Goal: Information Seeking & Learning: Check status

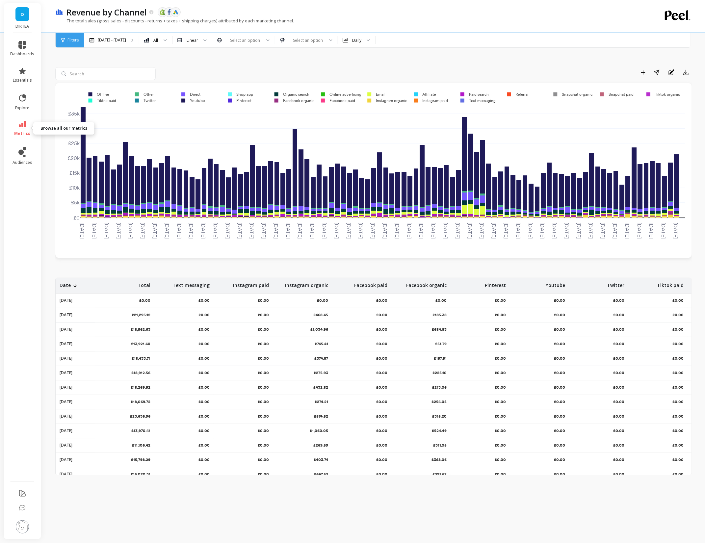
click at [12, 128] on link "metrics" at bounding box center [23, 128] width 24 height 15
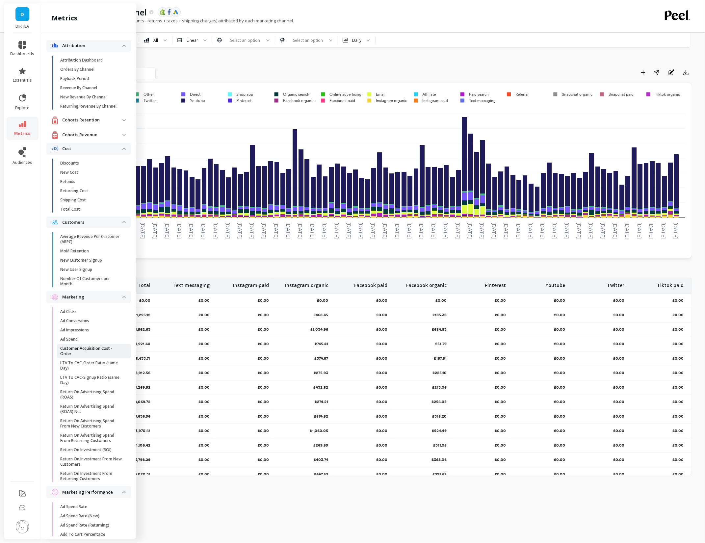
click at [67, 347] on p "Customer Acquisition Cost - Order" at bounding box center [91, 351] width 63 height 11
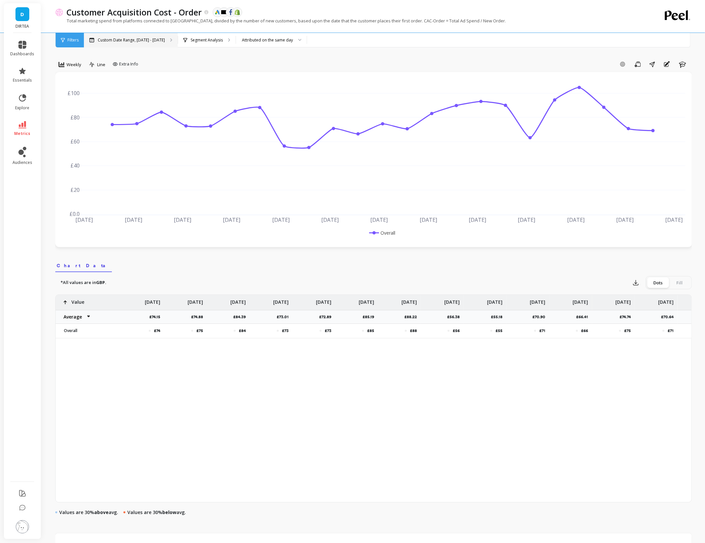
click at [144, 40] on p "Custom Date Range, [DATE] - [DATE]" at bounding box center [131, 40] width 67 height 5
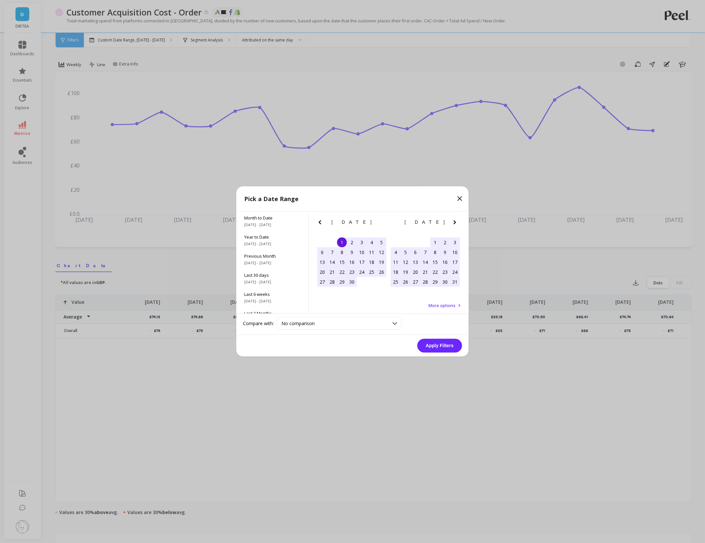
click at [457, 220] on icon "Next Month" at bounding box center [455, 223] width 8 height 8
click at [370, 245] on div "1" at bounding box center [372, 243] width 10 height 10
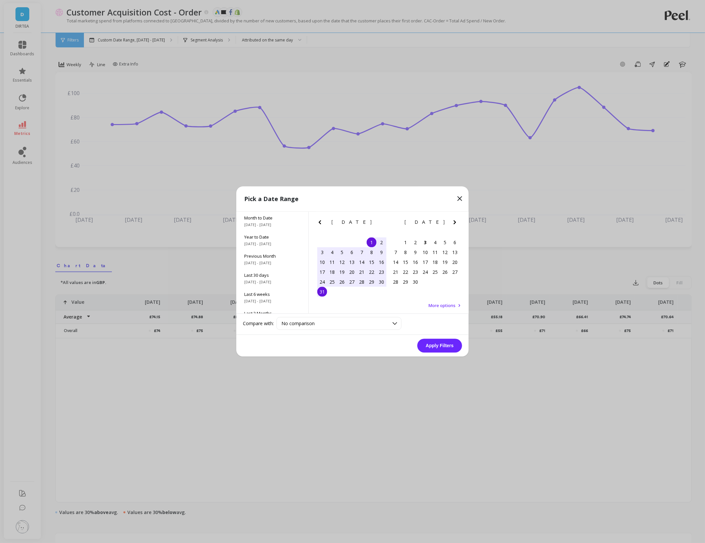
click at [326, 292] on div "31" at bounding box center [322, 292] width 10 height 10
click at [432, 343] on button "Apply Filters" at bounding box center [440, 346] width 45 height 14
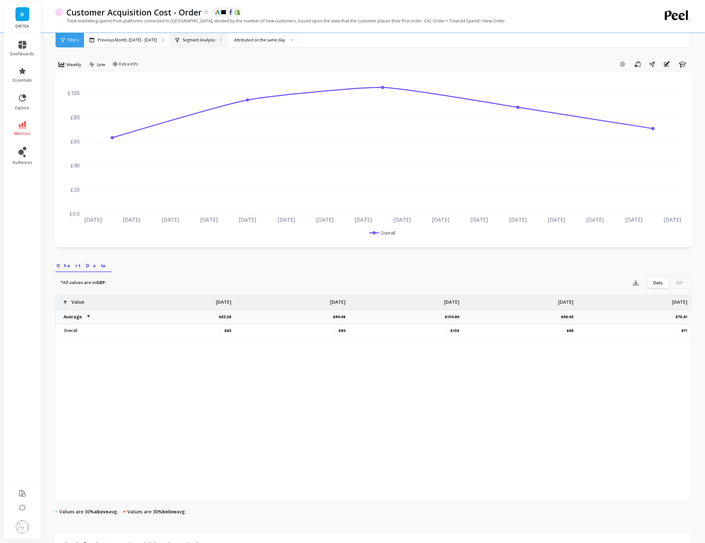
click at [200, 44] on div "Segment Analysis" at bounding box center [199, 40] width 58 height 14
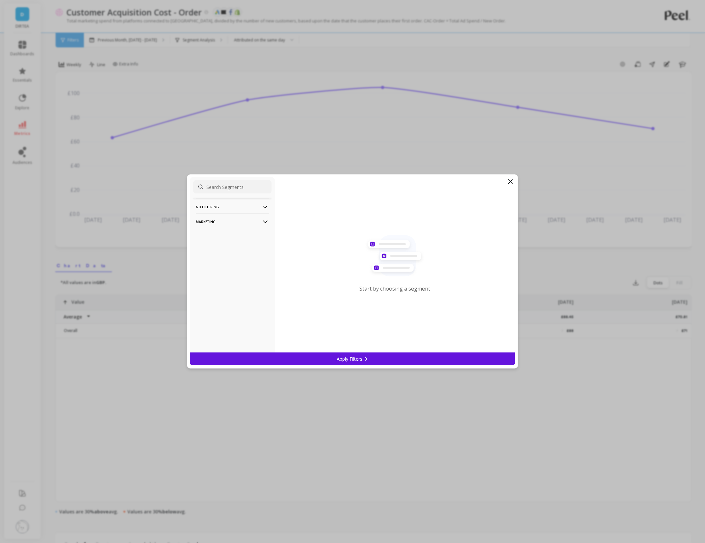
click at [222, 208] on p "No filtering" at bounding box center [232, 207] width 73 height 17
click at [222, 225] on p "Marketing" at bounding box center [232, 221] width 73 height 17
click at [221, 258] on div "Countries" at bounding box center [232, 257] width 78 height 11
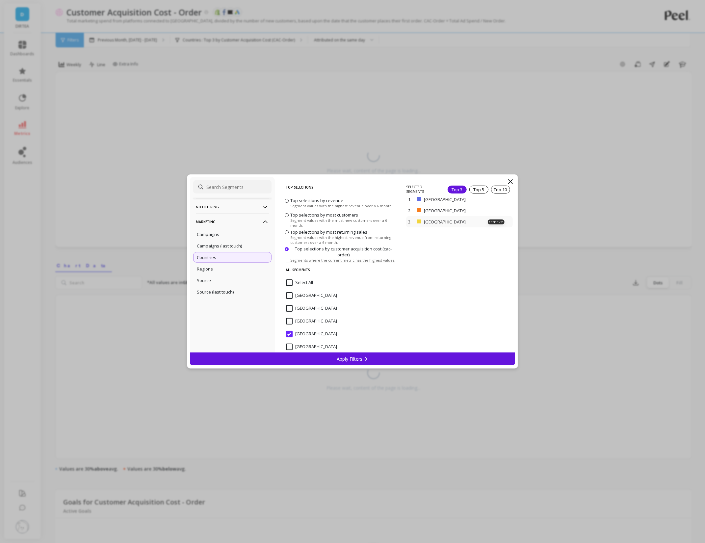
click at [432, 221] on p "Andorra" at bounding box center [456, 222] width 64 height 6
click at [495, 222] on p "remove" at bounding box center [496, 222] width 17 height 5
click at [393, 358] on div "Apply Filters" at bounding box center [352, 359] width 325 height 13
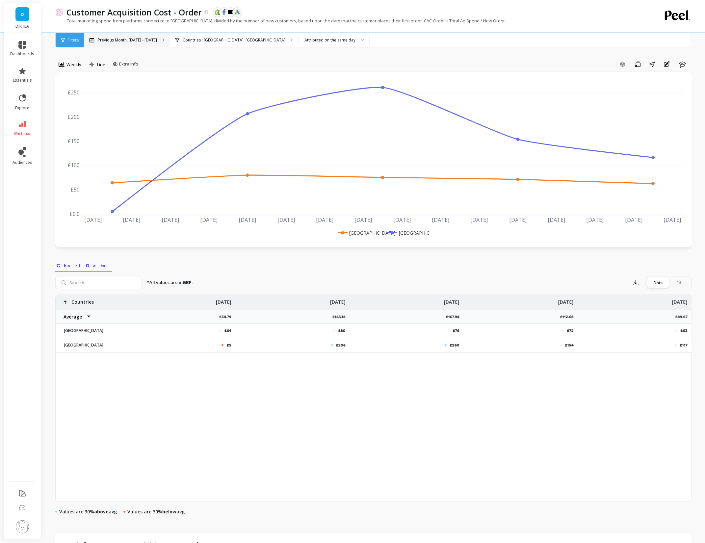
click at [128, 41] on p "Previous Month, Aug 1 - Aug 31" at bounding box center [127, 40] width 59 height 5
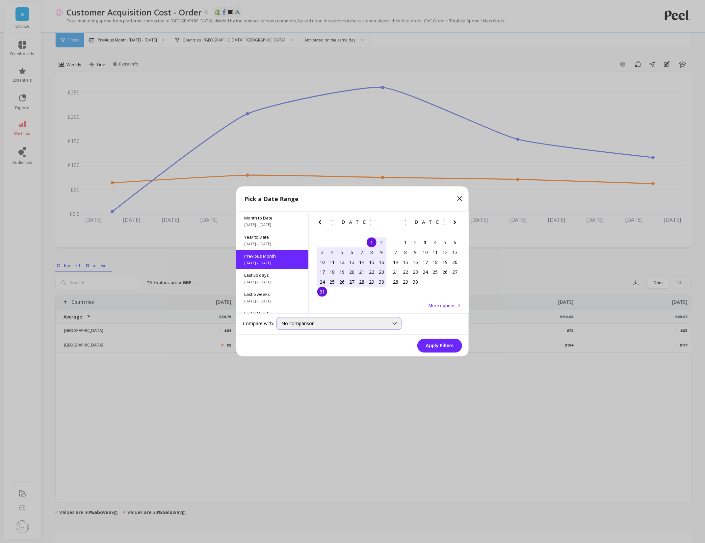
click at [307, 324] on span "No comparison" at bounding box center [298, 324] width 33 height 6
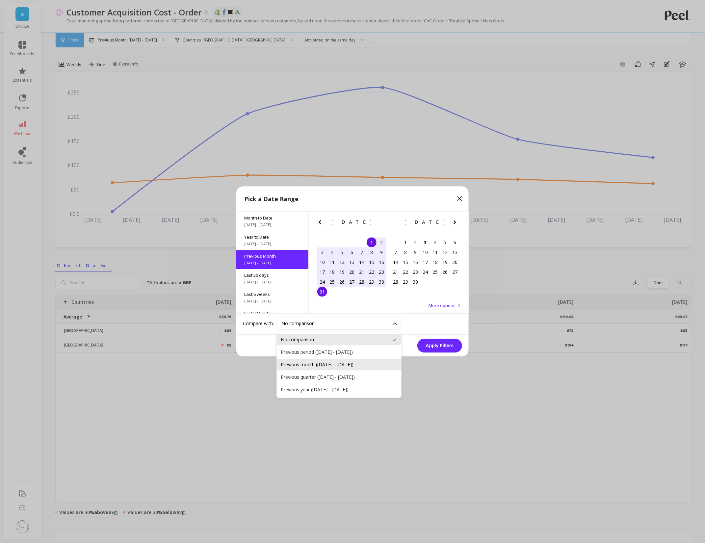
click at [372, 365] on div "Previous month (Jul 1, 2025 - Jul 31, 2025)" at bounding box center [339, 365] width 117 height 6
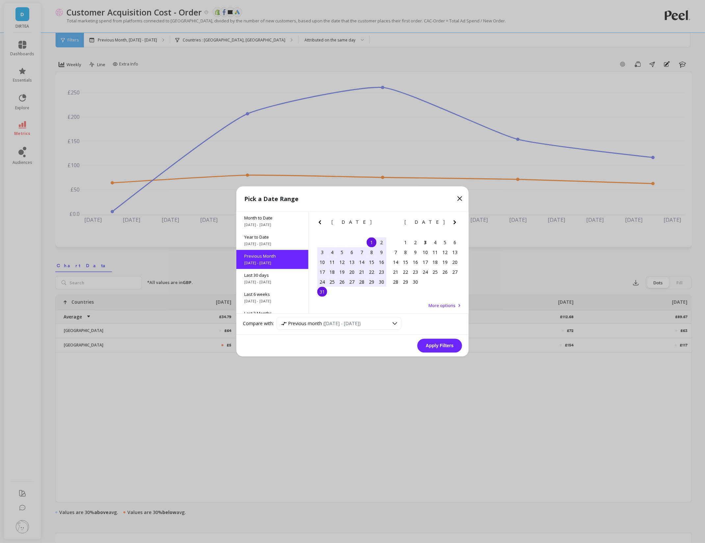
click at [437, 347] on button "Apply Filters" at bounding box center [440, 346] width 45 height 14
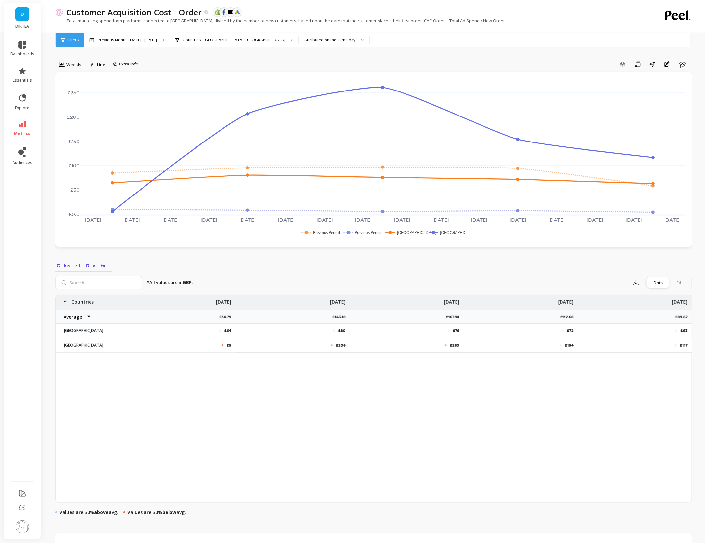
click at [676, 284] on div "Fill" at bounding box center [680, 283] width 22 height 11
click at [0, 0] on input "Dots Fill" at bounding box center [0, 0] width 0 height 0
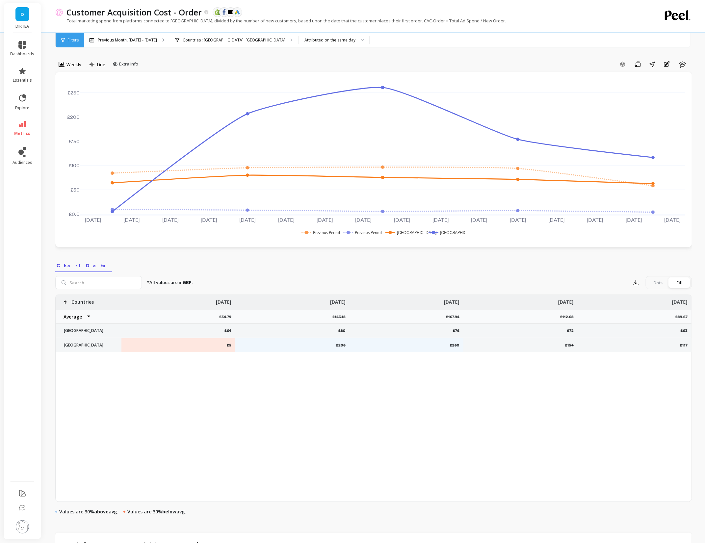
click at [658, 283] on div "Dots" at bounding box center [658, 283] width 22 height 11
click at [0, 0] on input "Dots Fill" at bounding box center [0, 0] width 0 height 0
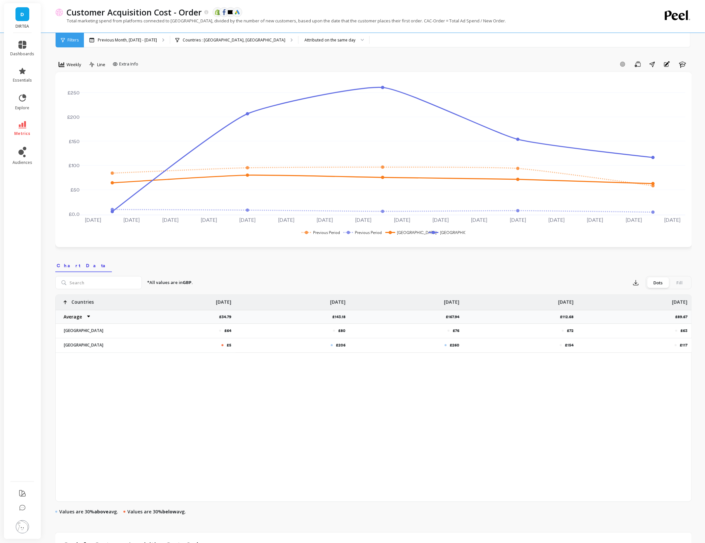
click at [265, 64] on div "Add Goal Save Share Annotations Learn" at bounding box center [416, 64] width 551 height 11
click at [143, 44] on div "Previous Month, Aug 1 - Aug 31" at bounding box center [127, 40] width 86 height 14
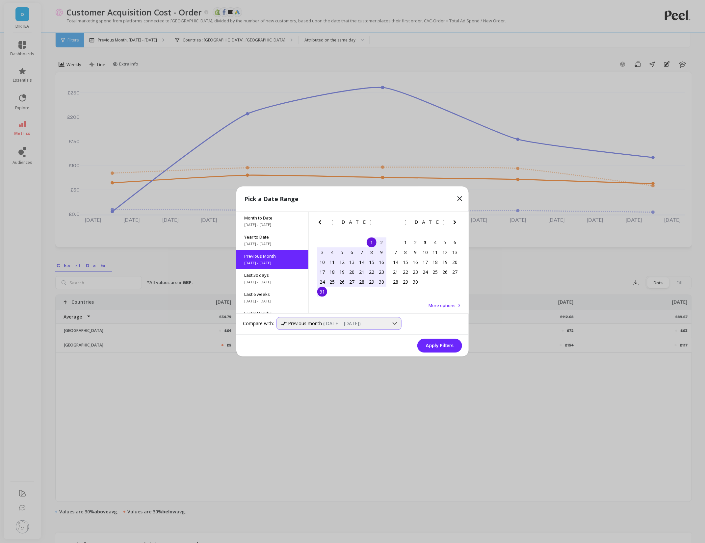
click at [311, 322] on span "Previous month" at bounding box center [305, 324] width 34 height 6
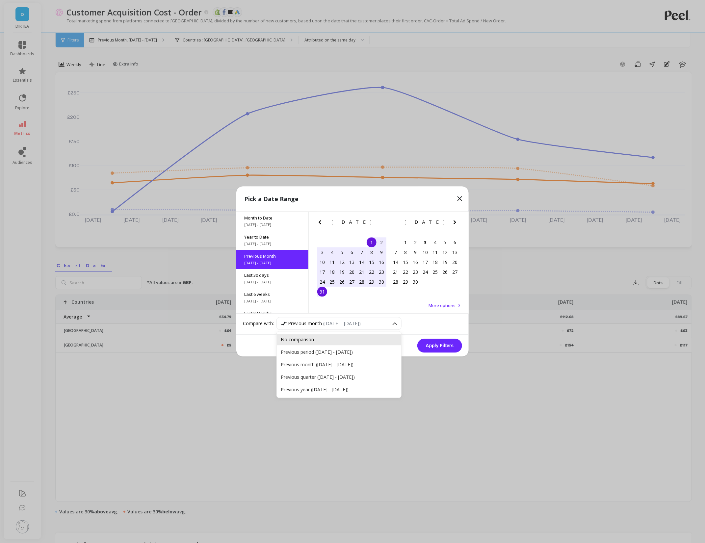
click at [307, 337] on div "No comparison" at bounding box center [339, 340] width 117 height 6
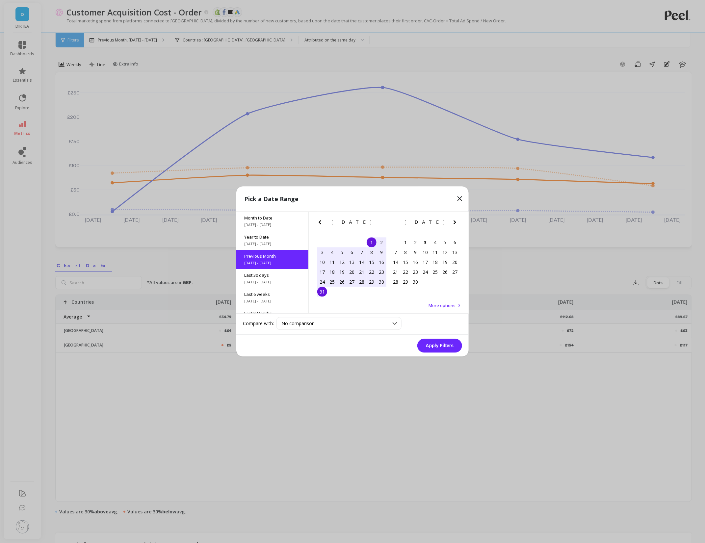
click at [449, 347] on button "Apply Filters" at bounding box center [440, 346] width 45 height 14
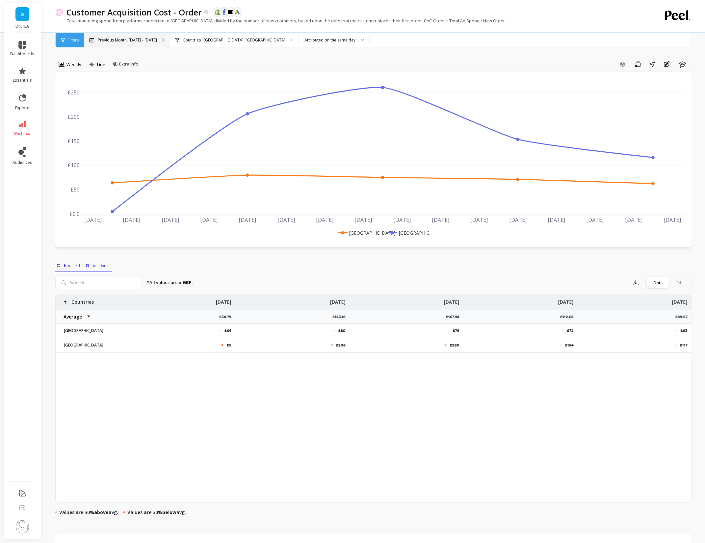
click at [132, 39] on p "Previous Month, Aug 1 - Aug 31" at bounding box center [127, 40] width 59 height 5
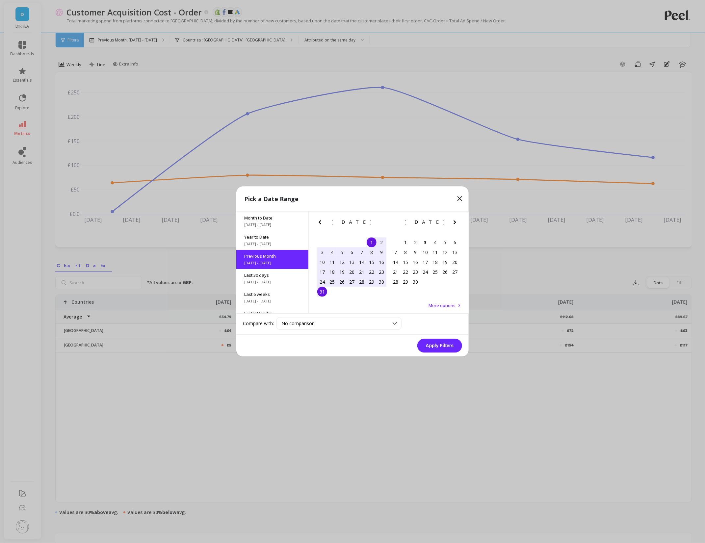
click at [371, 245] on div "1" at bounding box center [372, 243] width 10 height 10
click at [322, 292] on div "31" at bounding box center [322, 292] width 10 height 10
click at [450, 346] on button "Apply Filters" at bounding box center [440, 346] width 45 height 14
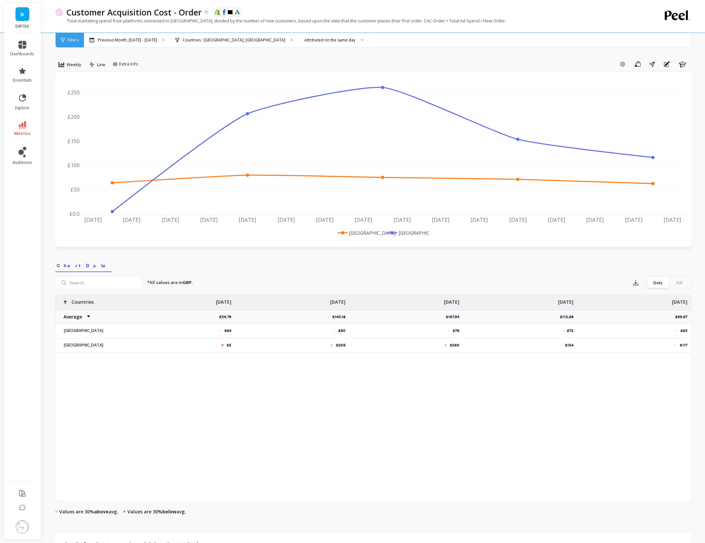
click at [156, 51] on div "Weekly Line Extra Info Add Goal Save Share Annotations Learn Jul 27 2025 Jul 29…" at bounding box center [373, 377] width 637 height 702
drag, startPoint x: 221, startPoint y: 329, endPoint x: 638, endPoint y: 343, distance: 416.8
click at [638, 343] on div "£64 £80 £76 £72 £63 £5 £206 £260 £154 £117 Countries Average Sum Max Min Jul 28…" at bounding box center [374, 324] width 636 height 58
click at [561, 404] on div "£64 £80 £76 £72 £63 £5 £206 £260 £154 £117 Countries Average Sum Max Min Jul 28…" at bounding box center [374, 398] width 636 height 207
click at [133, 40] on p "Previous Month, Aug 1 - Aug 31" at bounding box center [127, 40] width 59 height 5
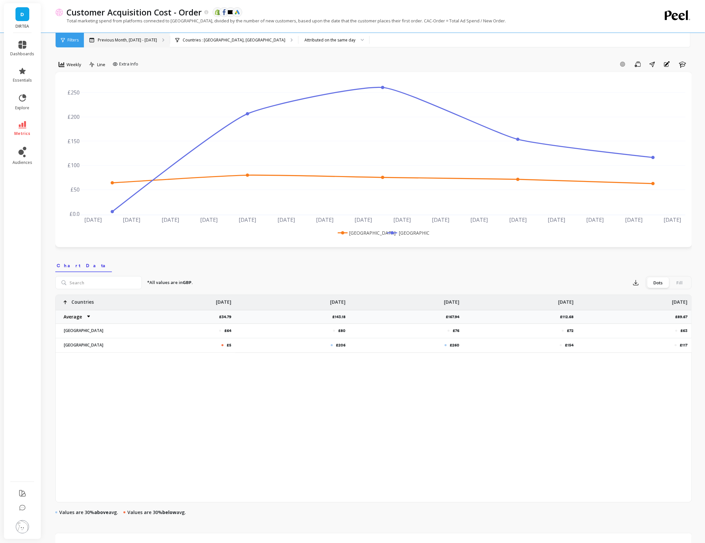
click at [134, 39] on p "Previous Month, Aug 1 - Aug 31" at bounding box center [127, 40] width 59 height 5
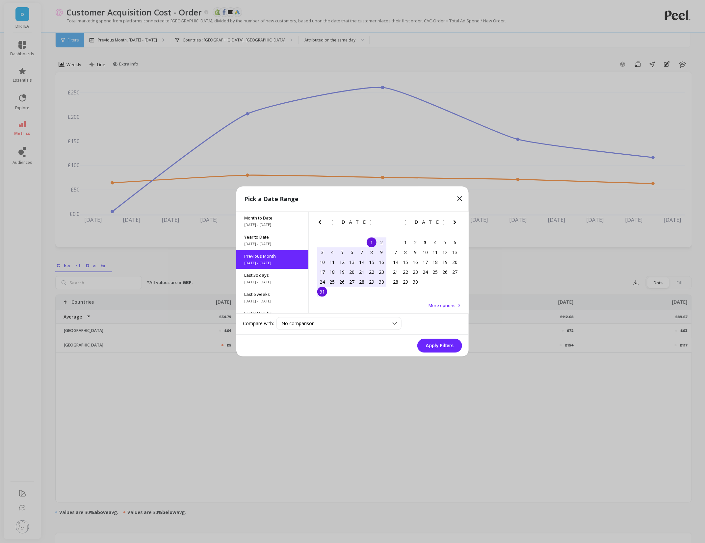
click at [320, 221] on icon "Previous Month" at bounding box center [320, 223] width 8 height 8
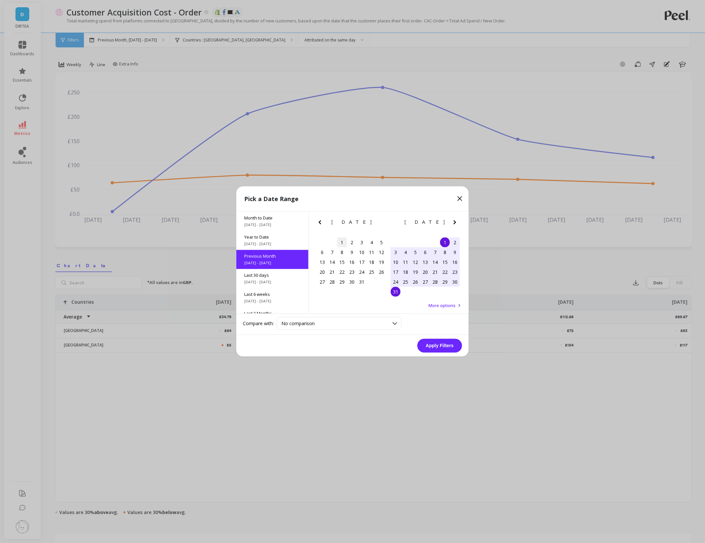
click at [341, 242] on div "1" at bounding box center [342, 243] width 10 height 10
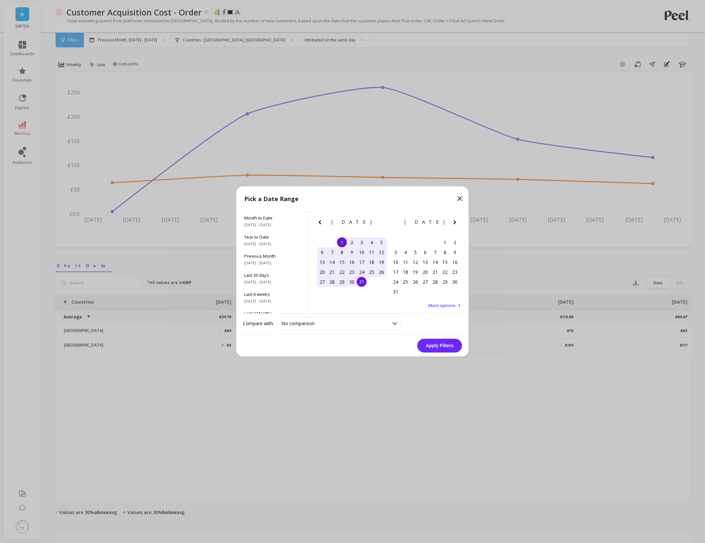
click at [361, 286] on div "31" at bounding box center [362, 282] width 10 height 10
click at [439, 343] on button "Apply Filters" at bounding box center [440, 346] width 45 height 14
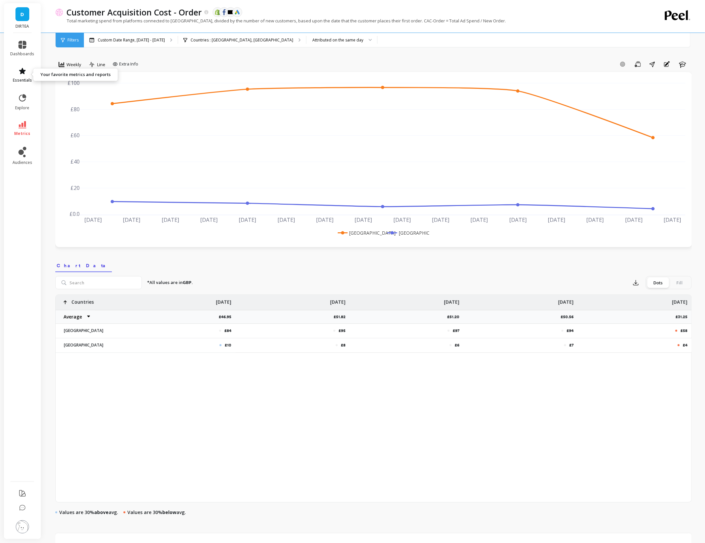
click at [19, 76] on link "essentials" at bounding box center [23, 75] width 24 height 16
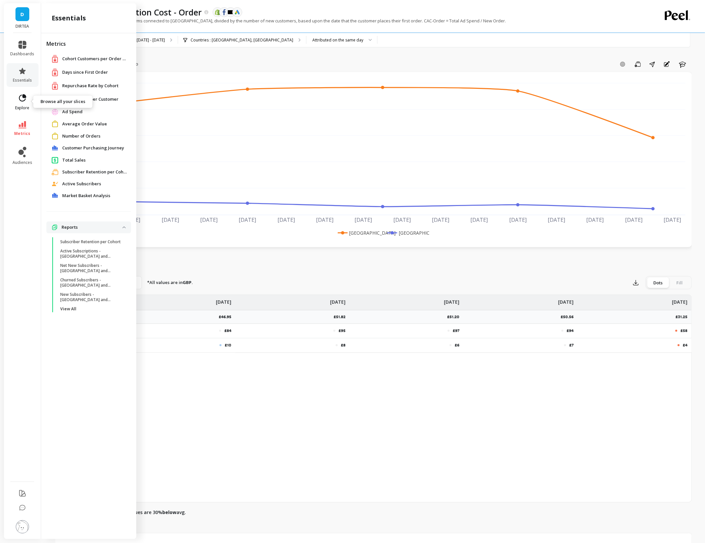
click at [20, 101] on icon at bounding box center [22, 97] width 7 height 7
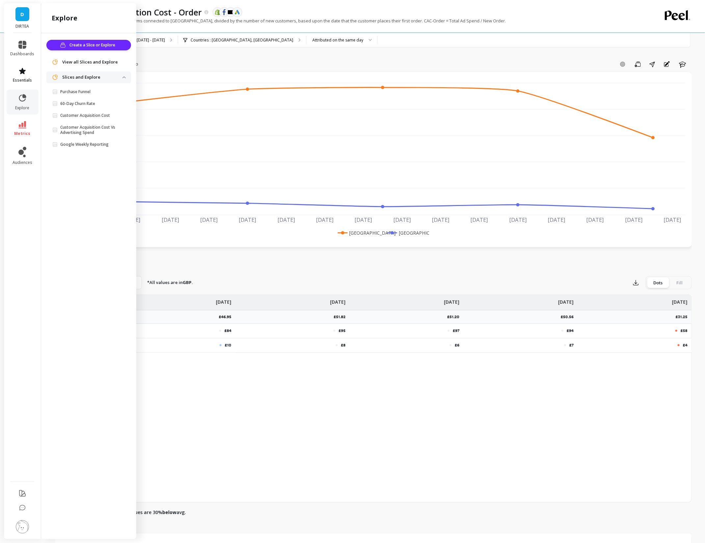
click at [19, 73] on icon at bounding box center [22, 71] width 8 height 8
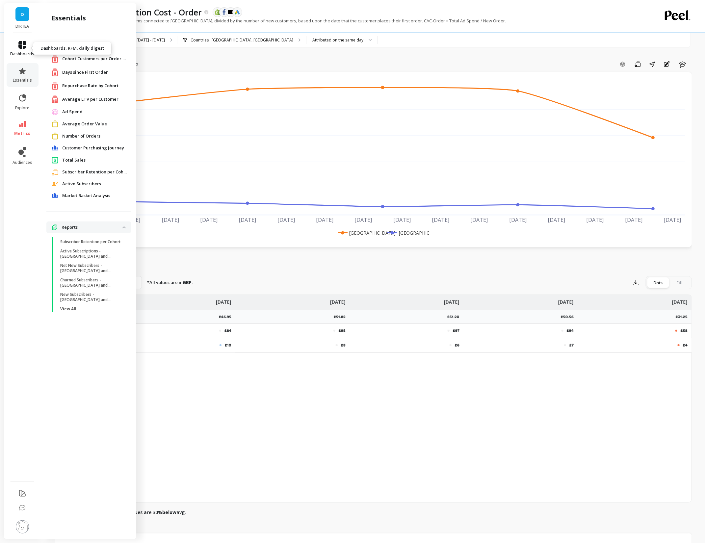
click at [24, 56] on span "dashboards" at bounding box center [23, 53] width 24 height 5
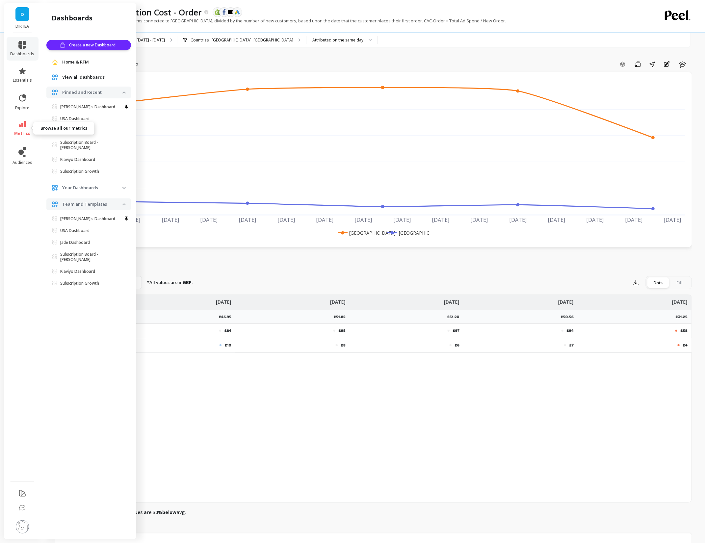
click at [21, 128] on link "metrics" at bounding box center [23, 128] width 24 height 15
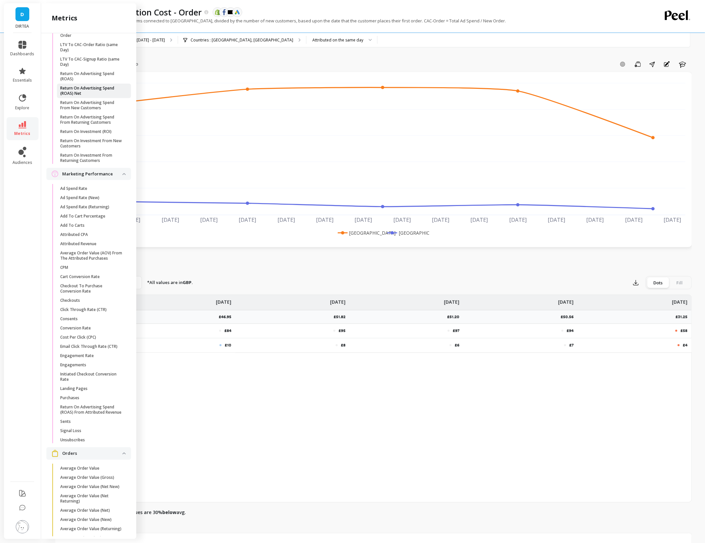
scroll to position [346, 0]
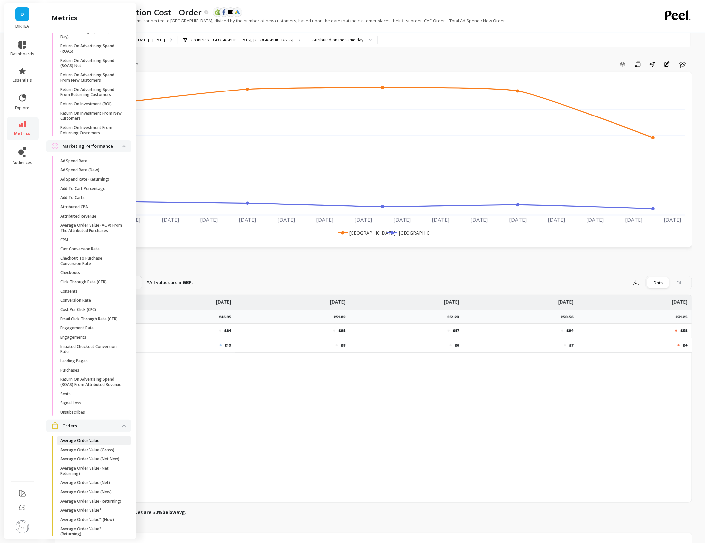
click at [87, 441] on p "Average Order Value" at bounding box center [79, 440] width 39 height 5
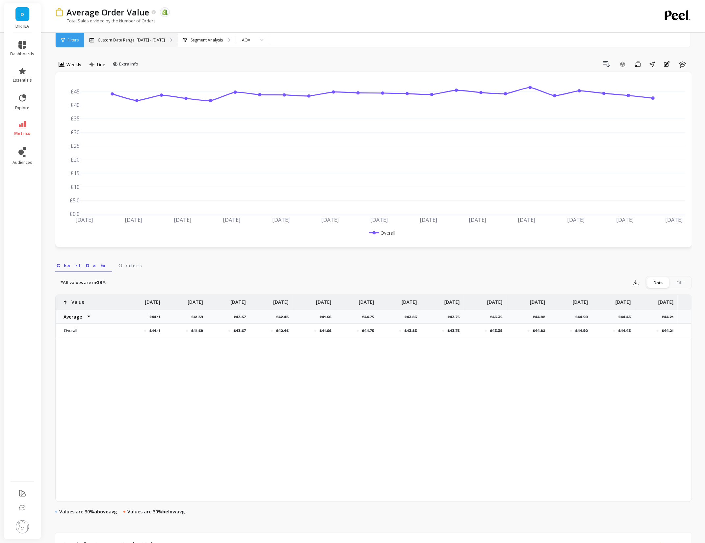
click at [129, 41] on p "Custom Date Range, Apr 1 - Sep 2" at bounding box center [131, 40] width 67 height 5
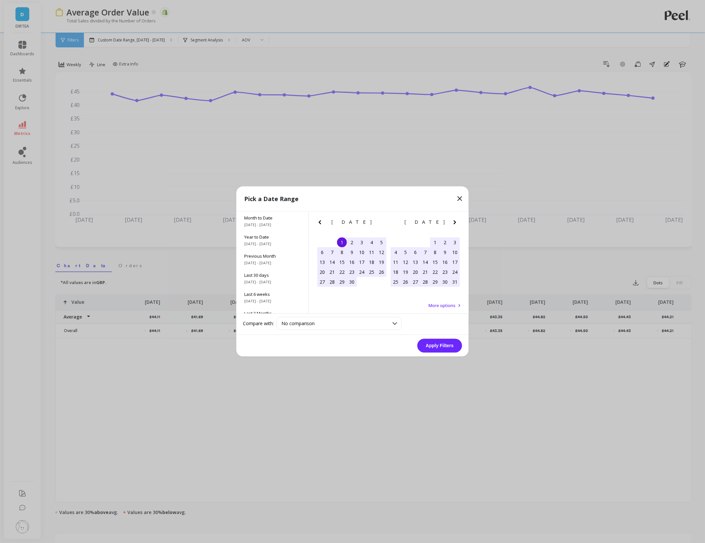
click at [453, 221] on icon "Next Month" at bounding box center [455, 223] width 8 height 8
click at [371, 242] on div "1" at bounding box center [372, 243] width 10 height 10
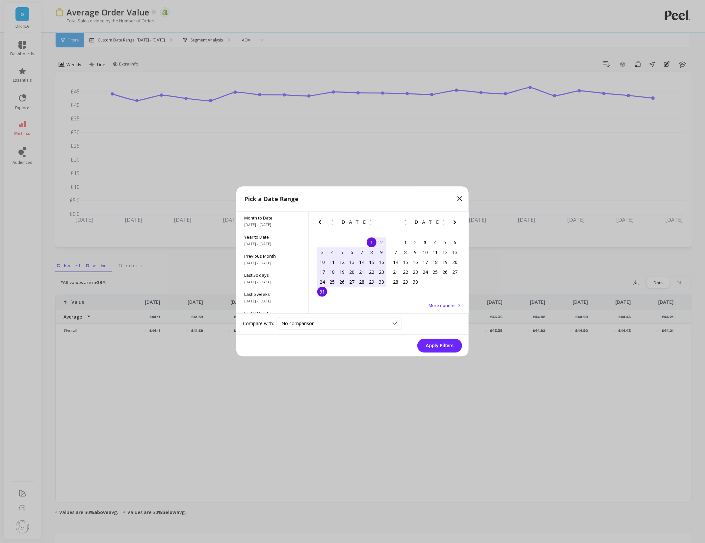
click at [323, 291] on div "31" at bounding box center [322, 292] width 10 height 10
click at [440, 347] on button "Apply Filters" at bounding box center [440, 346] width 45 height 14
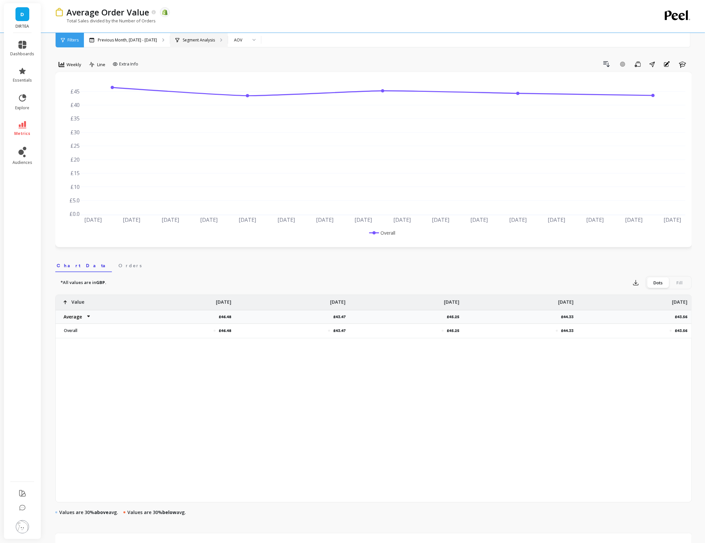
click at [187, 41] on p "Segment Analysis" at bounding box center [199, 40] width 32 height 5
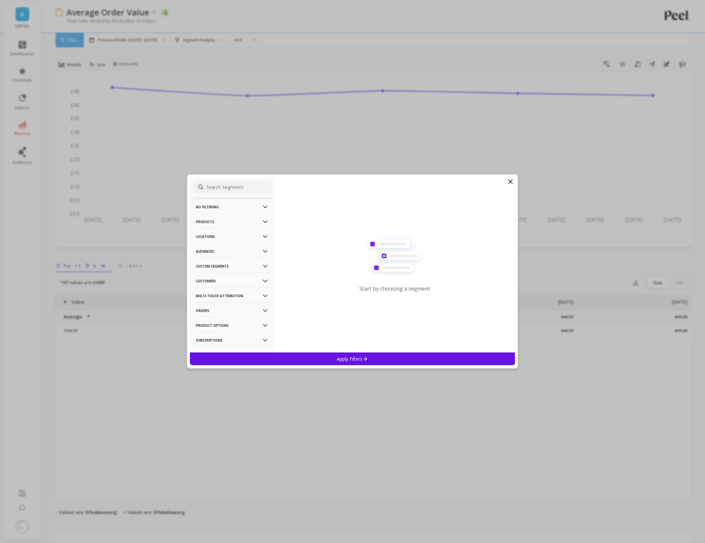
click at [246, 215] on p "Products" at bounding box center [232, 221] width 73 height 17
click at [241, 222] on p "Products" at bounding box center [232, 221] width 73 height 17
click at [235, 239] on p "Locations" at bounding box center [232, 236] width 73 height 17
click at [237, 263] on div "Countries" at bounding box center [232, 261] width 78 height 11
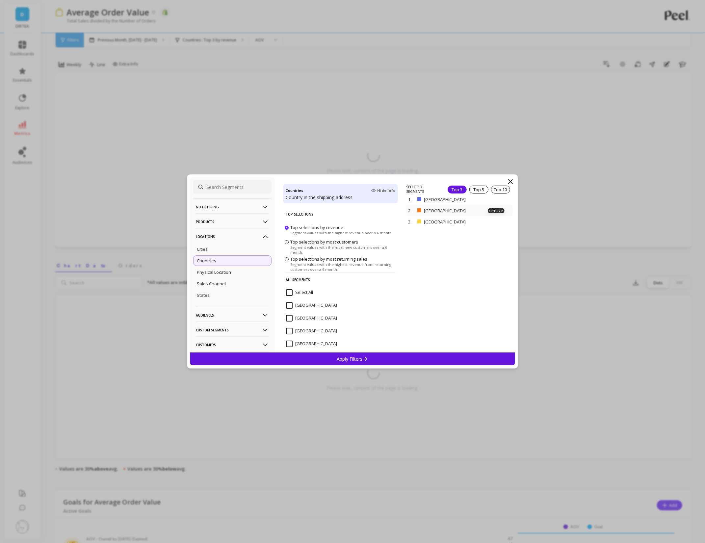
click at [430, 211] on p "Switzerland" at bounding box center [456, 211] width 64 height 6
click at [497, 209] on p "remove" at bounding box center [496, 210] width 17 height 5
click at [497, 202] on p "remove" at bounding box center [496, 201] width 17 height 5
click at [396, 358] on div "Apply Filters" at bounding box center [352, 359] width 325 height 13
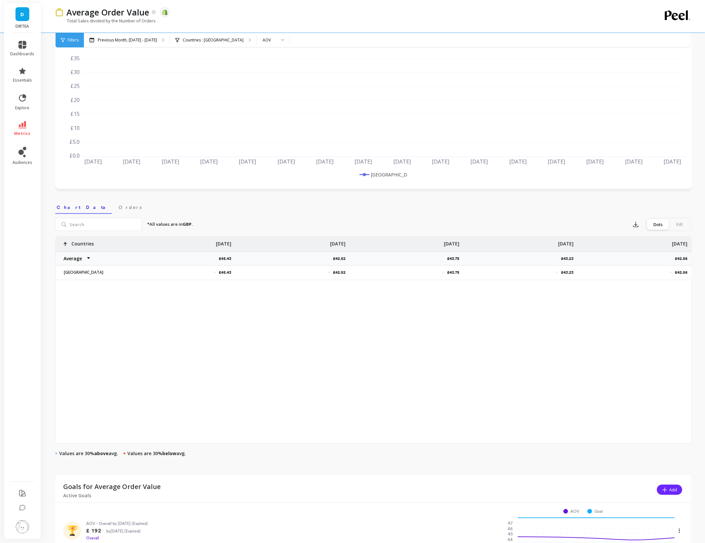
scroll to position [56, 0]
